Goal: Task Accomplishment & Management: Complete application form

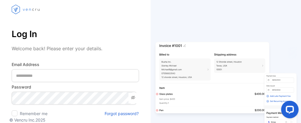
scroll to position [39, 0]
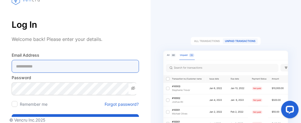
click at [54, 69] on Address-inputemail "email" at bounding box center [75, 66] width 127 height 13
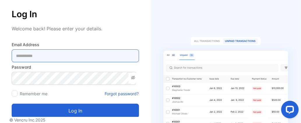
scroll to position [83, 0]
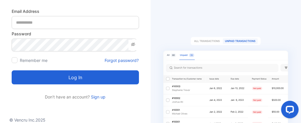
click at [98, 95] on link "Sign up" at bounding box center [98, 96] width 16 height 5
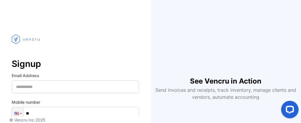
type input "***"
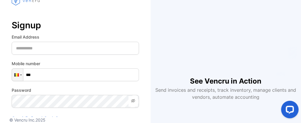
scroll to position [40, 0]
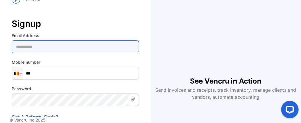
click at [52, 47] on Address-inputemail "email" at bounding box center [75, 46] width 127 height 13
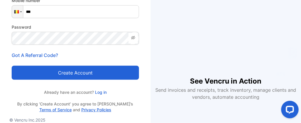
scroll to position [0, 0]
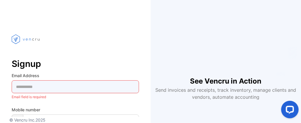
click at [53, 83] on Address-inputemail "email" at bounding box center [75, 86] width 127 height 13
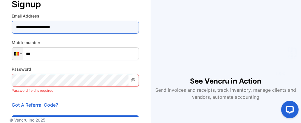
scroll to position [60, 0]
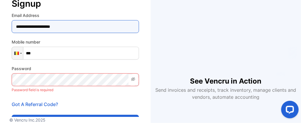
type Address-inputemail "**********"
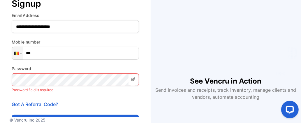
click at [48, 58] on input "***" at bounding box center [75, 53] width 127 height 13
type input "**********"
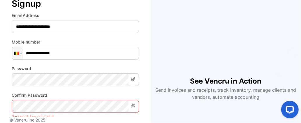
click at [132, 78] on icon at bounding box center [133, 78] width 4 height 3
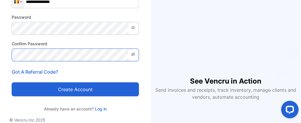
scroll to position [111, 0]
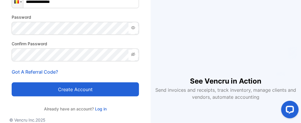
click at [76, 88] on button "Create account" at bounding box center [75, 89] width 127 height 14
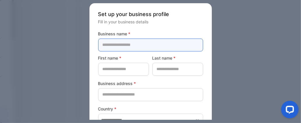
click at [115, 41] on name-inputcompanyname "text" at bounding box center [150, 44] width 105 height 13
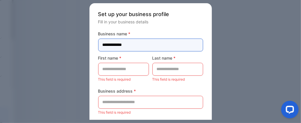
type name-inputcompanyname "**********"
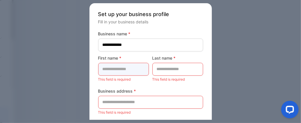
click at [111, 69] on name-inputfirstname "text" at bounding box center [123, 69] width 51 height 13
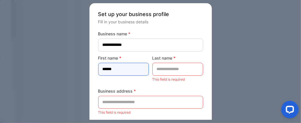
type name-inputfirstname "******"
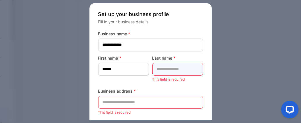
click at [175, 65] on name-inputlastname "text" at bounding box center [177, 69] width 51 height 13
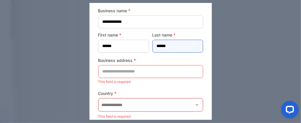
scroll to position [24, 0]
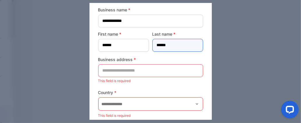
type name-inputlastname "******"
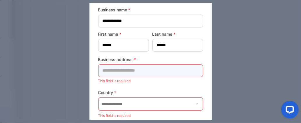
click at [136, 70] on address-inputaddress "text" at bounding box center [150, 70] width 105 height 13
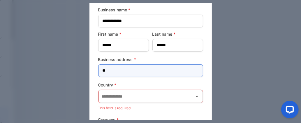
type address-inputaddress "*"
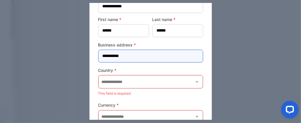
scroll to position [38, 0]
type address-inputaddress "**********"
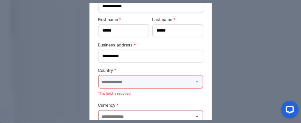
click at [123, 86] on input "text" at bounding box center [150, 81] width 104 height 13
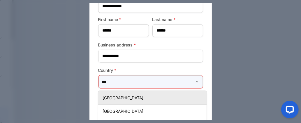
scroll to position [0, 0]
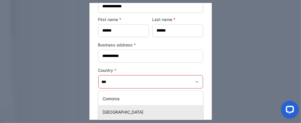
click at [115, 107] on li "[GEOGRAPHIC_DATA]" at bounding box center [150, 111] width 105 height 13
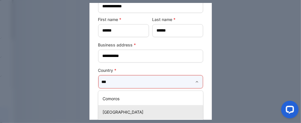
type input "*******"
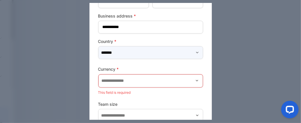
scroll to position [69, 0]
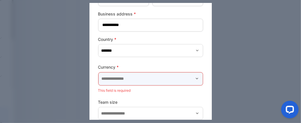
click at [126, 78] on input "text" at bounding box center [150, 78] width 104 height 13
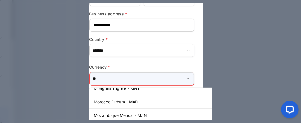
scroll to position [62, 0]
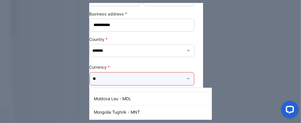
type input "*"
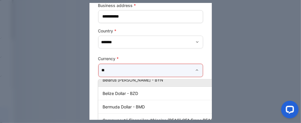
scroll to position [8, 0]
type input "*"
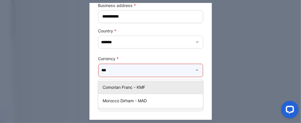
scroll to position [78, 0]
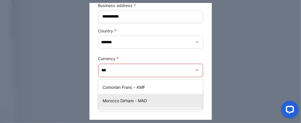
click at [111, 96] on div "Morocco Dirham - MAD" at bounding box center [150, 100] width 105 height 8
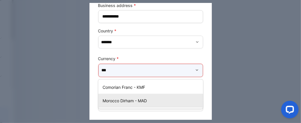
type input "**********"
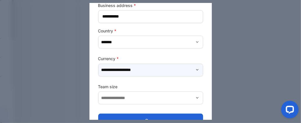
scroll to position [92, 0]
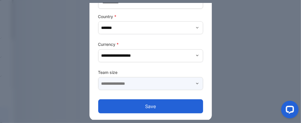
click at [117, 80] on input "text" at bounding box center [150, 83] width 105 height 13
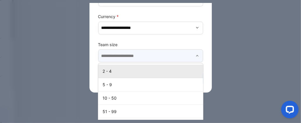
scroll to position [120, 0]
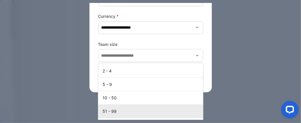
click at [113, 108] on p "51 - 99" at bounding box center [152, 111] width 98 height 6
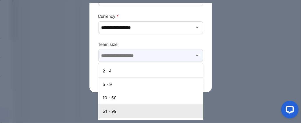
type input "*******"
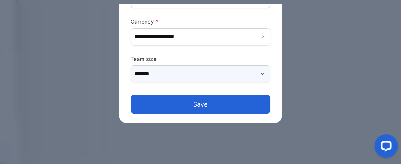
scroll to position [92, 0]
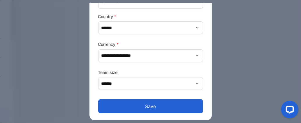
click at [127, 106] on button "Save" at bounding box center [150, 106] width 105 height 14
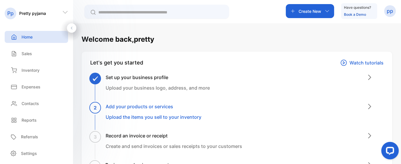
drag, startPoint x: 276, startPoint y: 1, endPoint x: 241, endPoint y: 3, distance: 35.0
click at [42, 13] on p "Pretty pyjama" at bounding box center [32, 13] width 27 height 6
click at [66, 13] on icon at bounding box center [65, 12] width 6 height 6
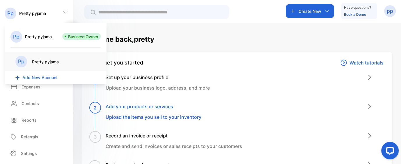
click at [195, 37] on div "Welcome back, pretty" at bounding box center [236, 39] width 311 height 10
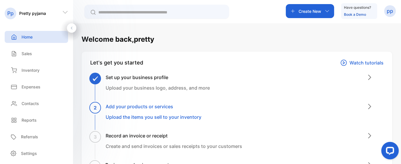
click at [300, 9] on p "Create New" at bounding box center [310, 11] width 23 height 6
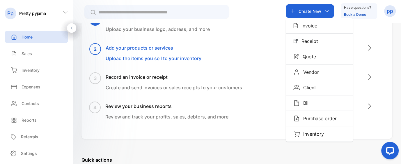
scroll to position [59, 0]
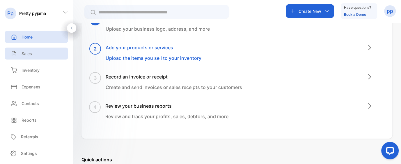
click at [34, 52] on div "Sales" at bounding box center [36, 53] width 63 height 12
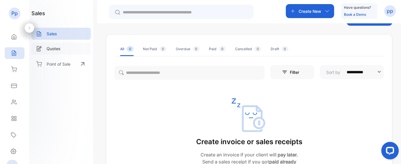
scroll to position [22, 0]
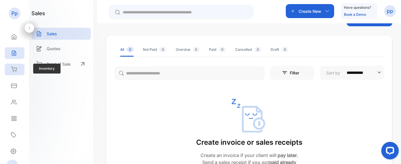
click at [13, 70] on icon at bounding box center [13, 69] width 5 height 5
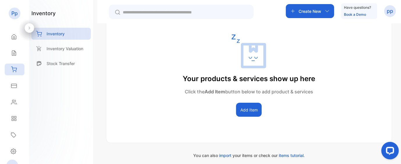
scroll to position [134, 0]
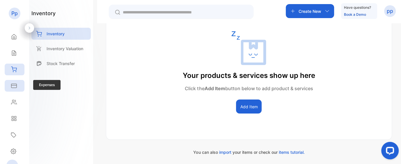
click at [16, 84] on icon at bounding box center [14, 86] width 6 height 6
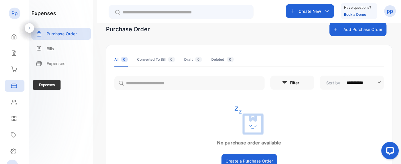
scroll to position [66, 0]
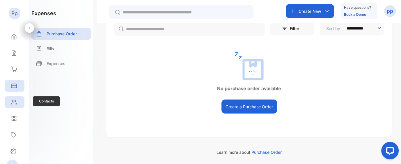
click at [15, 100] on icon at bounding box center [14, 102] width 6 height 6
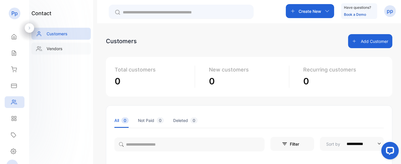
click at [50, 50] on p "Vendors" at bounding box center [55, 48] width 16 height 6
